Goal: Entertainment & Leisure: Browse casually

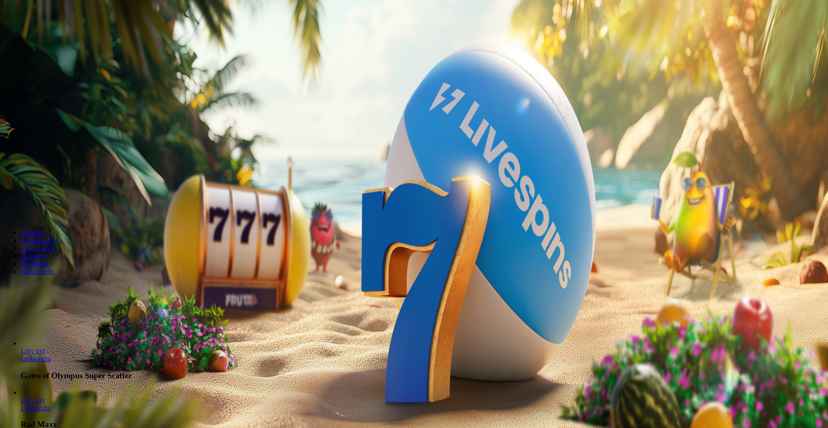
drag, startPoint x: 803, startPoint y: 404, endPoint x: 801, endPoint y: 399, distance: 5.1
click at [74, 36] on button "Kirjaudu" at bounding box center [60, 31] width 28 height 9
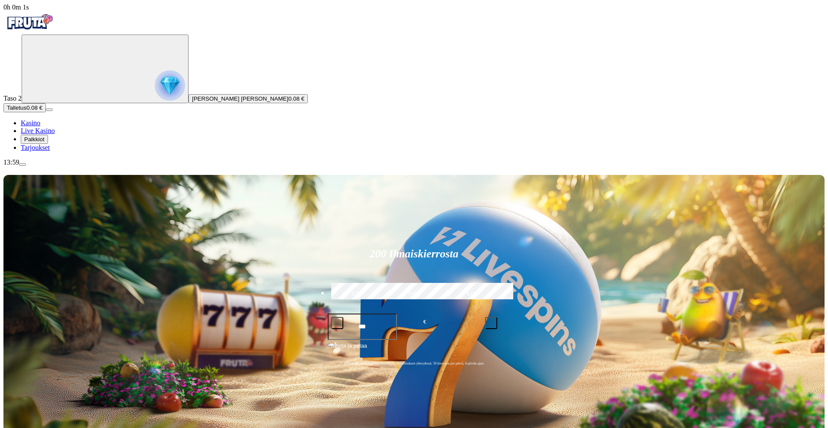
click at [397, 314] on input "***" at bounding box center [363, 327] width 70 height 26
type input "**"
click at [328, 341] on button "Talleta ja pelaa" at bounding box center [414, 349] width 173 height 16
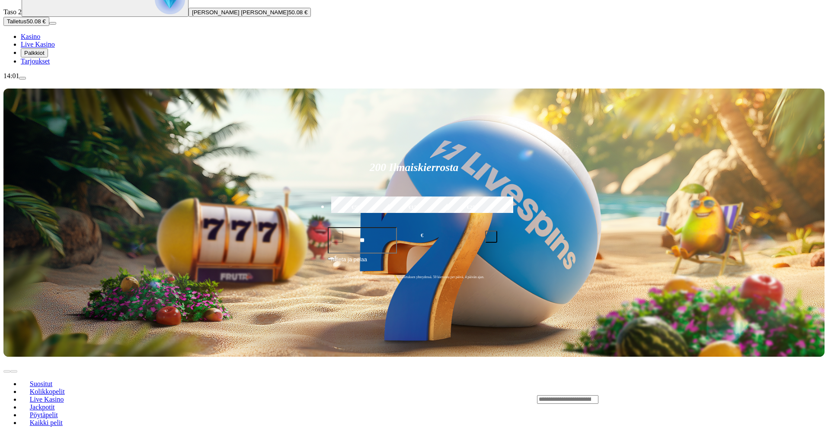
scroll to position [130, 0]
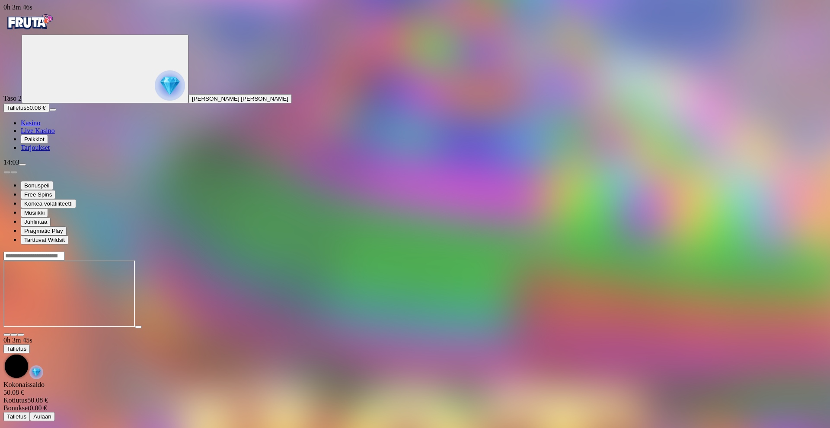
click at [7, 335] on span "close icon" at bounding box center [7, 335] width 0 height 0
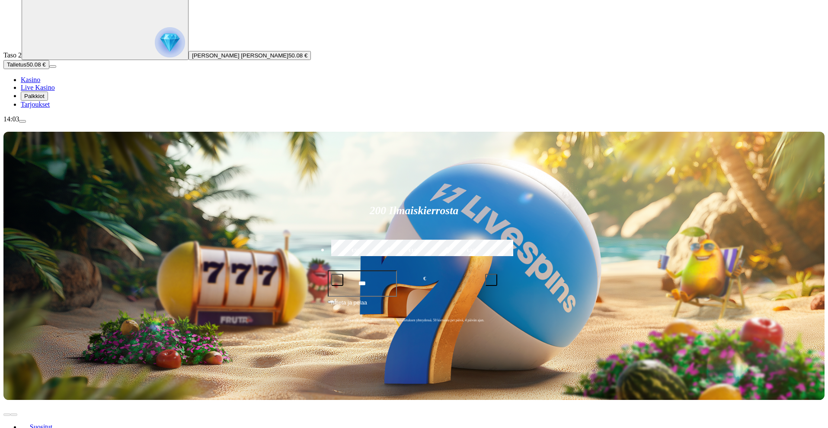
scroll to position [86, 0]
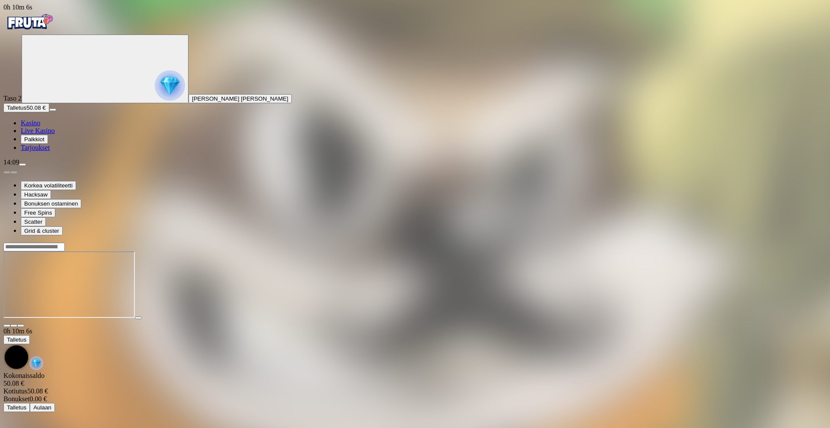
click at [7, 326] on span "close icon" at bounding box center [7, 326] width 0 height 0
click at [40, 127] on span "Kasino" at bounding box center [30, 122] width 19 height 7
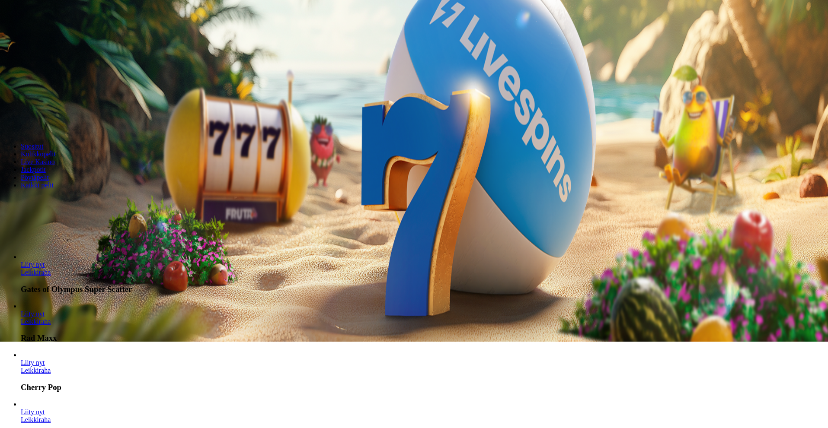
scroll to position [130, 0]
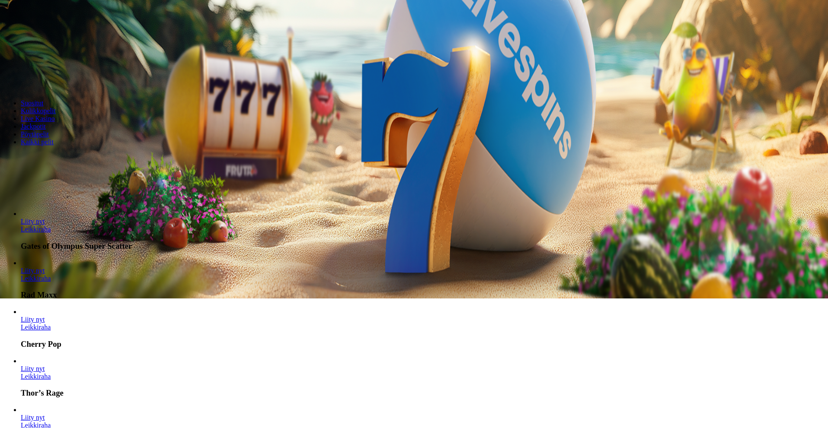
click at [39, 188] on span "Näytä kaikki" at bounding box center [20, 191] width 35 height 7
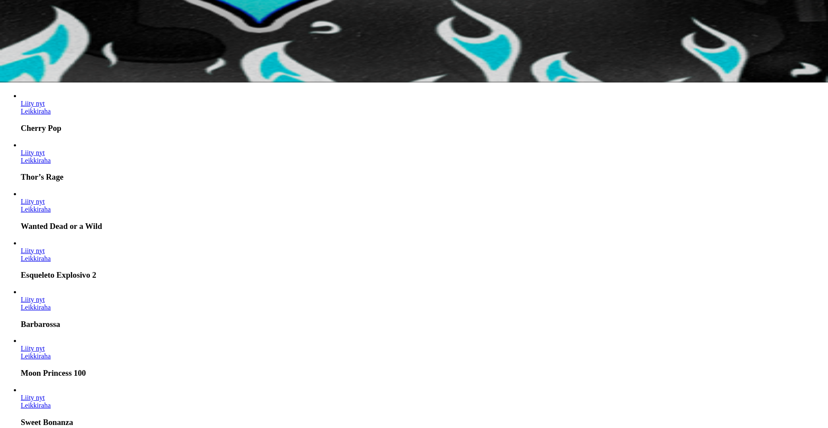
scroll to position [389, 0]
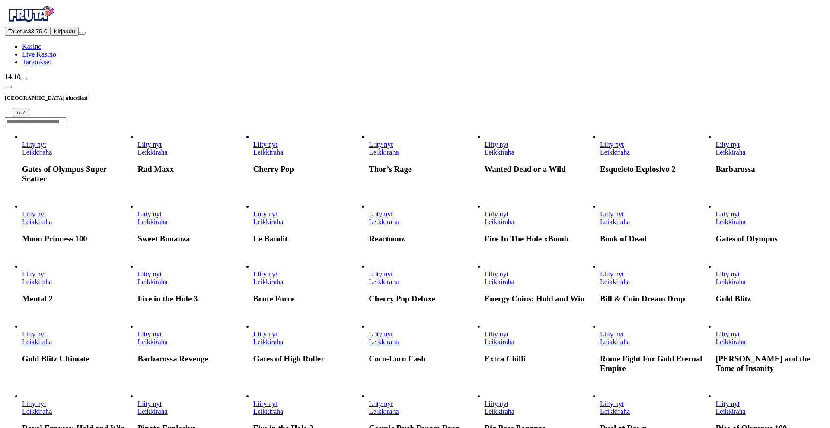
scroll to position [130, 0]
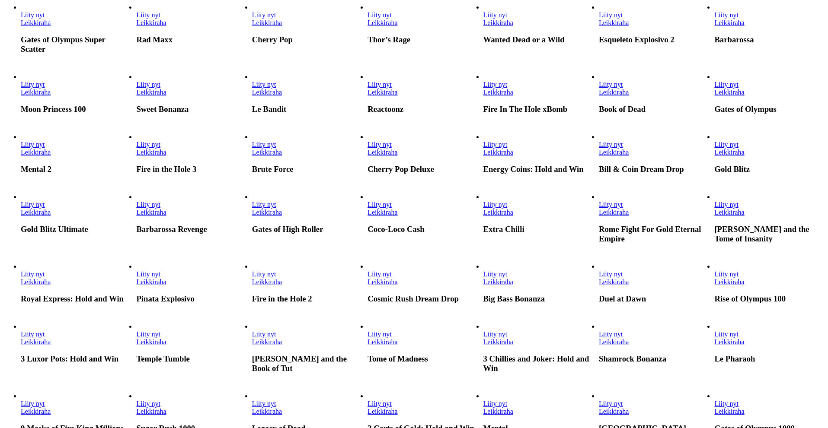
click at [160, 148] on link "Liity nyt" at bounding box center [148, 144] width 24 height 7
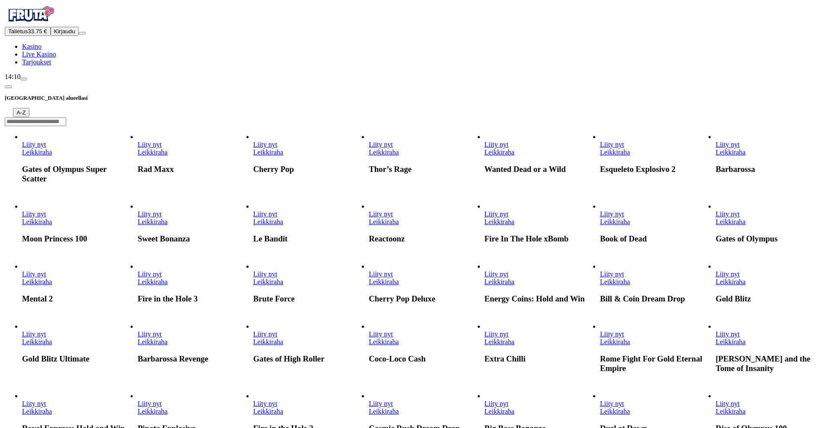
scroll to position [86, 0]
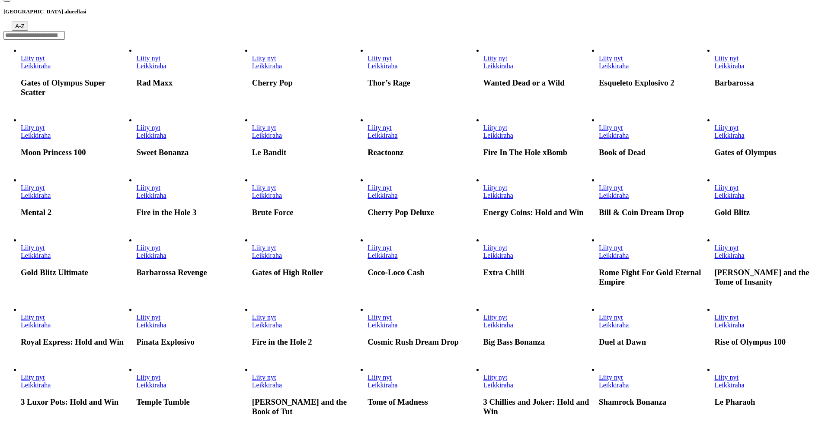
click at [160, 191] on span "Liity nyt" at bounding box center [148, 187] width 24 height 7
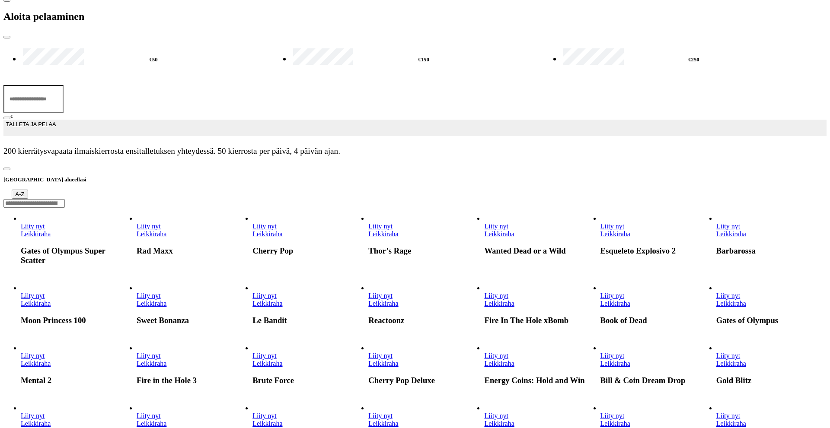
click at [372, 163] on div at bounding box center [414, 163] width 823 height 0
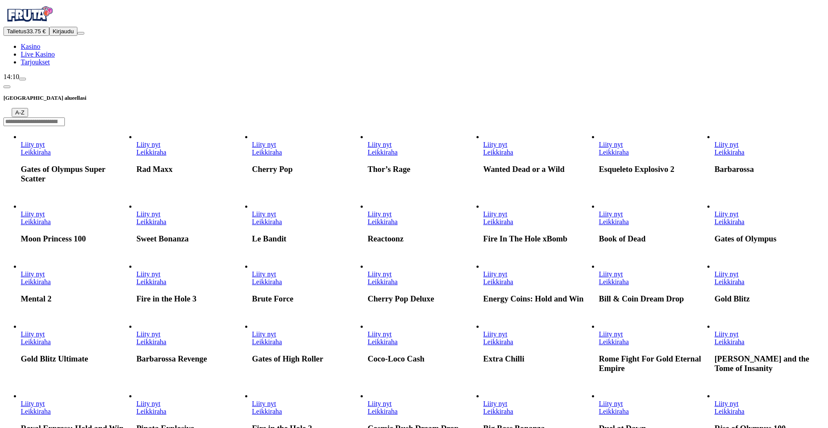
click at [63, 36] on button "Kirjaudu" at bounding box center [63, 31] width 28 height 9
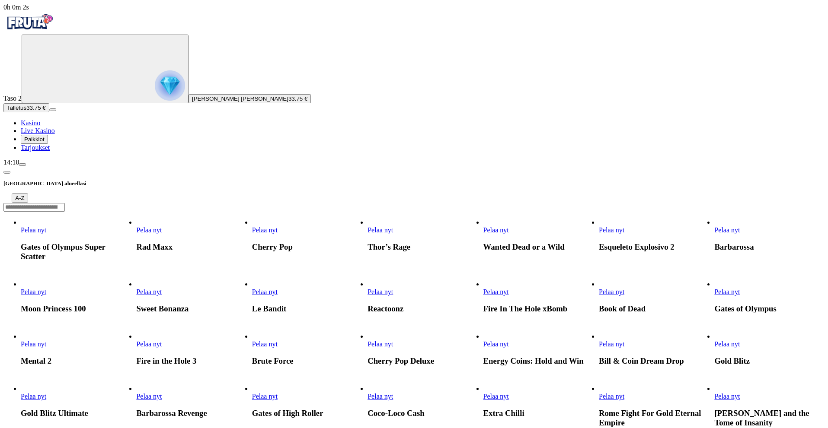
scroll to position [86, 0]
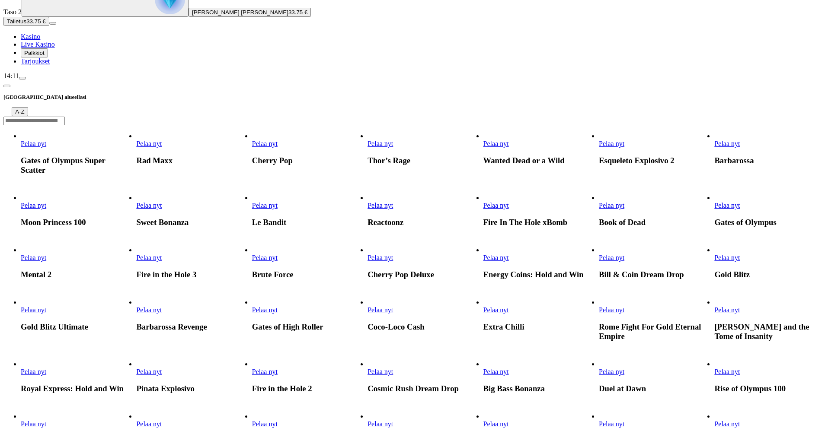
click at [162, 261] on link "Pelaa nyt" at bounding box center [148, 257] width 25 height 7
